Goal: Transaction & Acquisition: Book appointment/travel/reservation

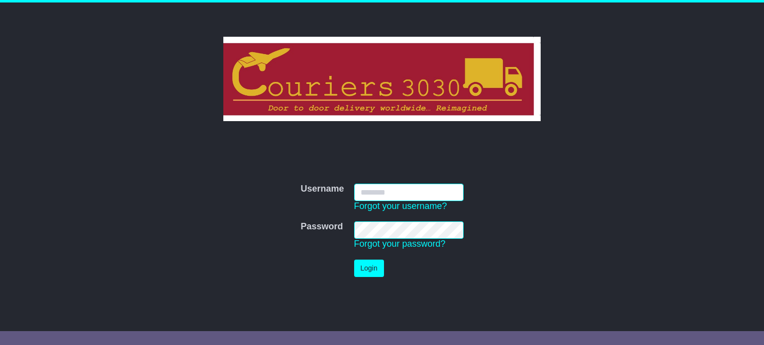
type input "**********"
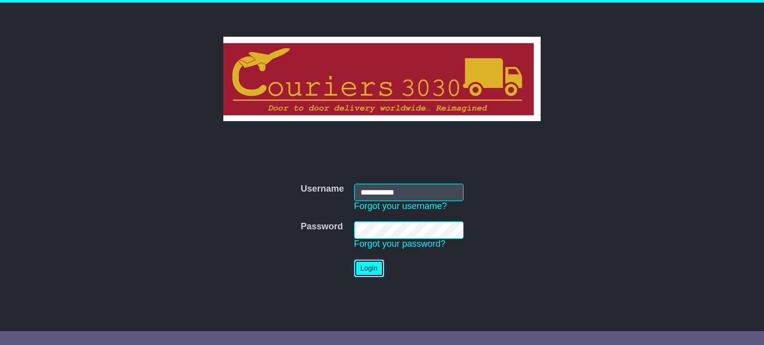
click at [379, 269] on button "Login" at bounding box center [369, 268] width 30 height 17
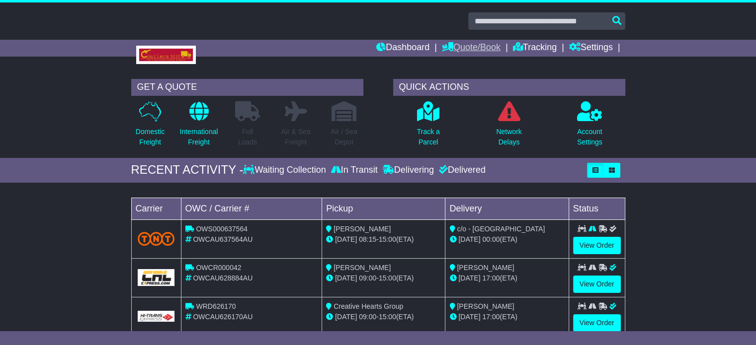
click at [467, 42] on link "Quote/Book" at bounding box center [471, 48] width 59 height 17
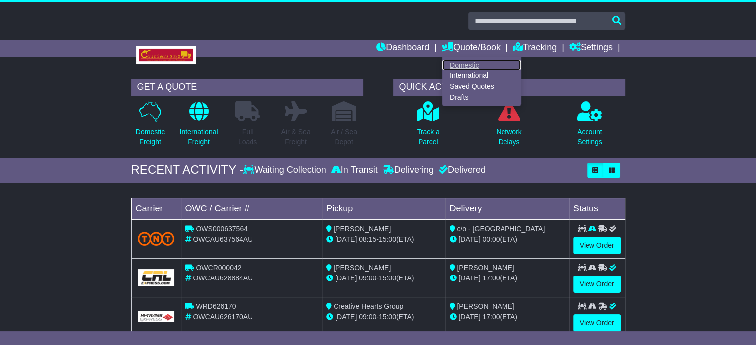
click at [465, 64] on link "Domestic" at bounding box center [481, 65] width 79 height 11
